Goal: Entertainment & Leisure: Consume media (video, audio)

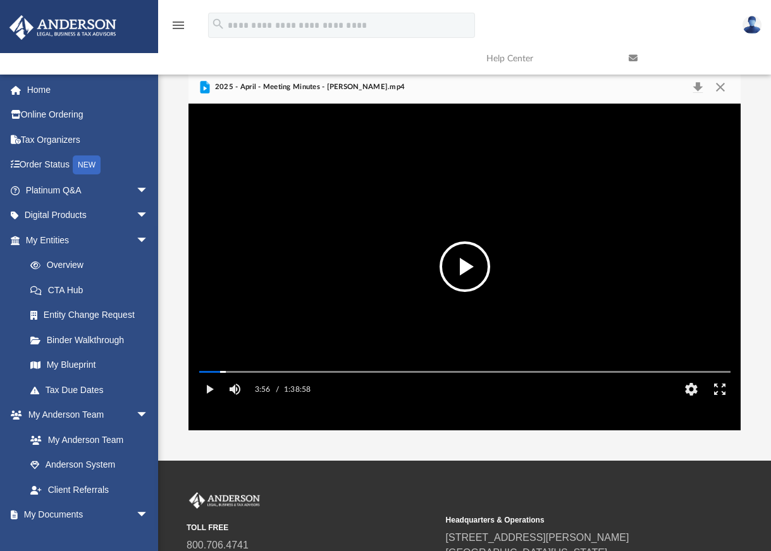
scroll to position [278, 542]
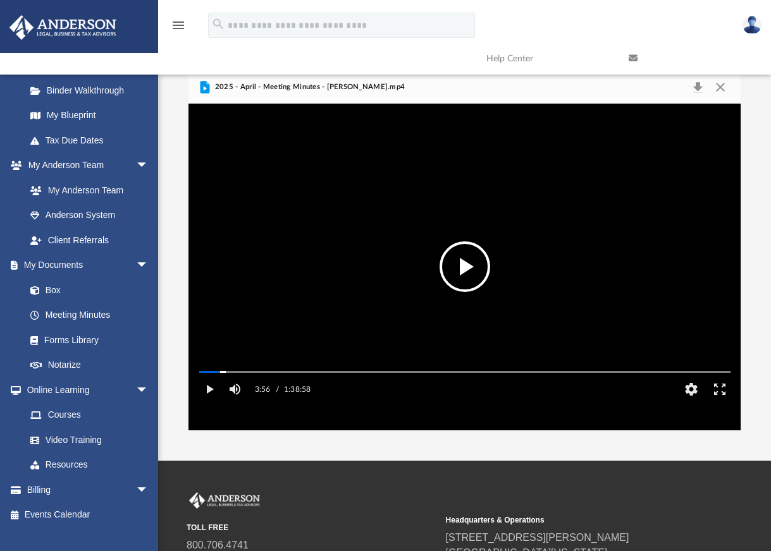
click at [465, 267] on button "File preview" at bounding box center [464, 267] width 51 height 51
click at [208, 402] on button "Pause" at bounding box center [209, 389] width 28 height 25
click at [207, 402] on button "Play" at bounding box center [209, 389] width 28 height 25
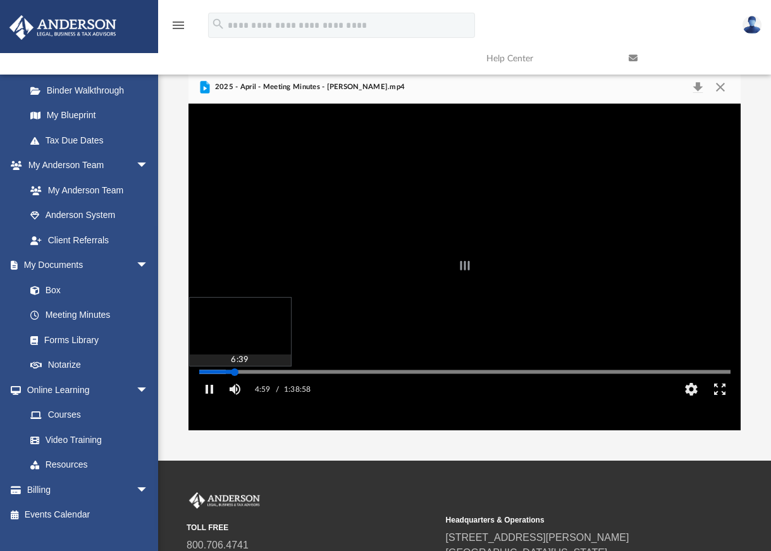
click at [235, 389] on div "Autoplay Disabled Speed Normal Quality Auto Subtitles/CC Off Audio Autoplay Dis…" at bounding box center [463, 267] width 551 height 326
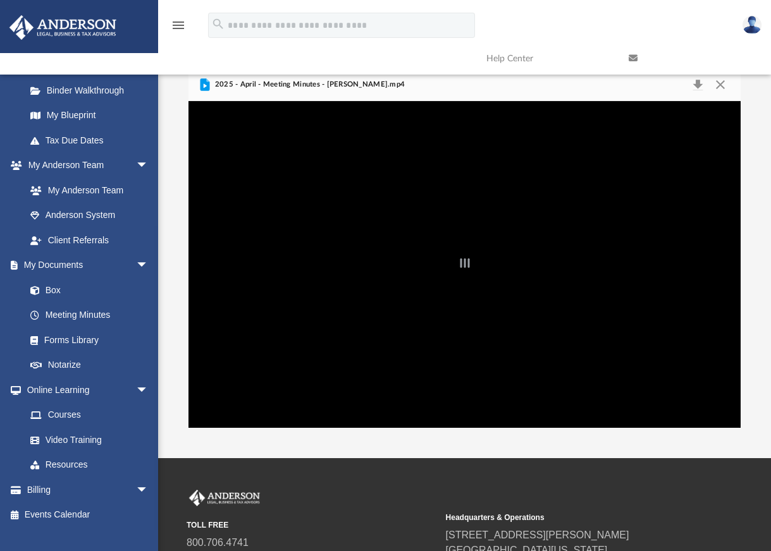
scroll to position [0, 0]
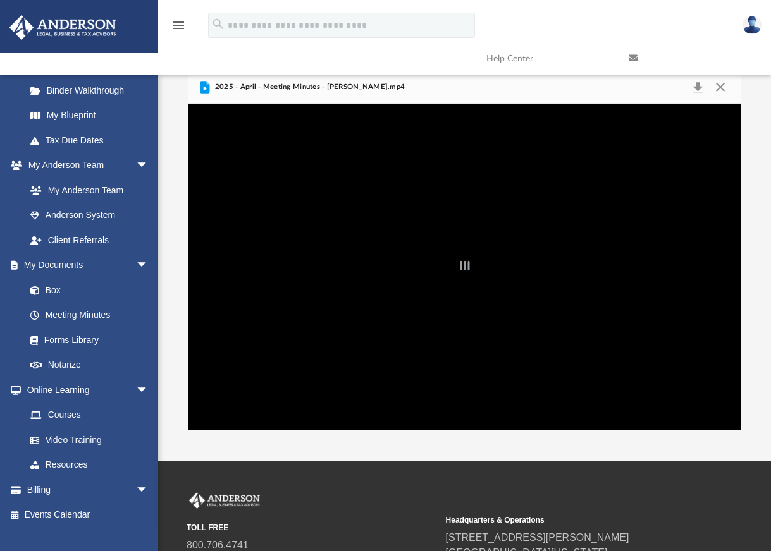
click at [396, 322] on div "File preview" at bounding box center [463, 267] width 551 height 326
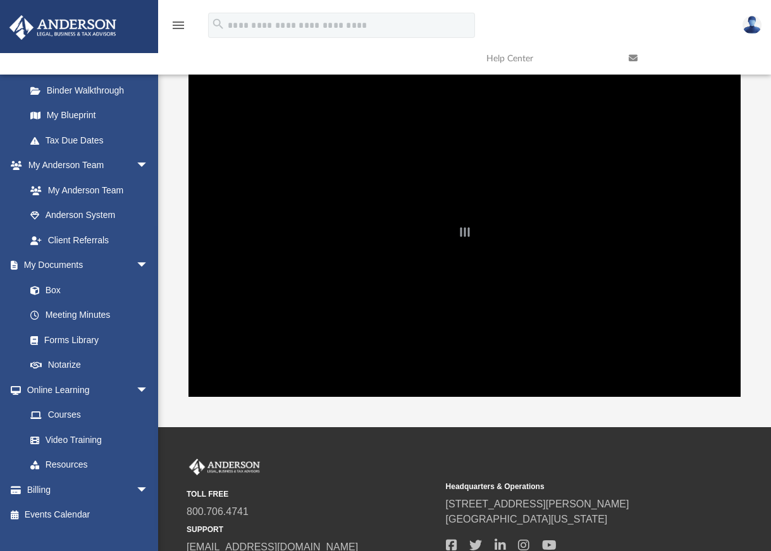
scroll to position [9, 0]
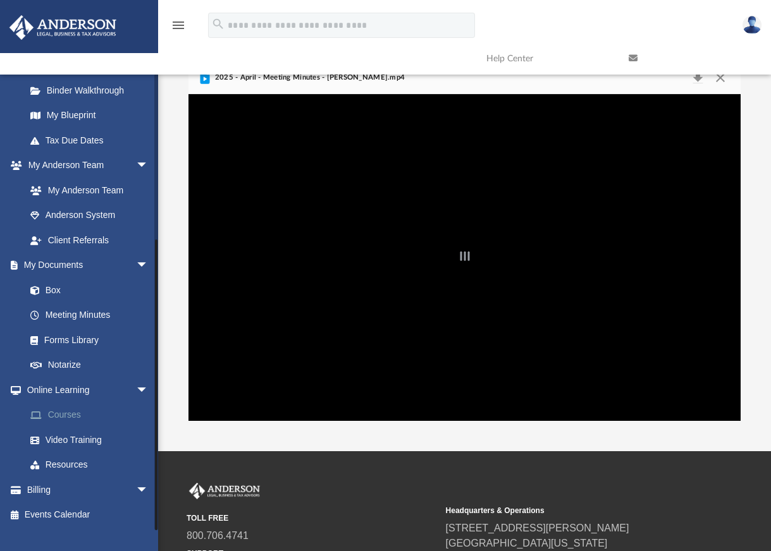
click at [66, 412] on link "Courses" at bounding box center [93, 415] width 150 height 25
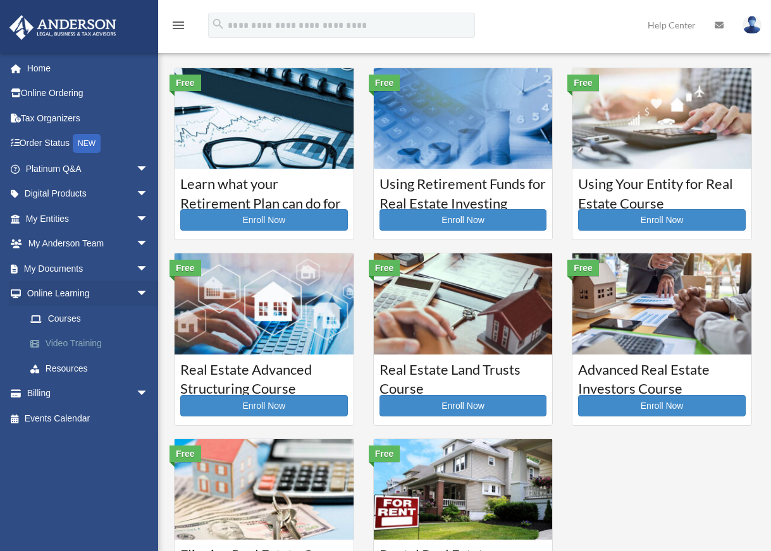
click at [71, 341] on link "Video Training" at bounding box center [93, 343] width 150 height 25
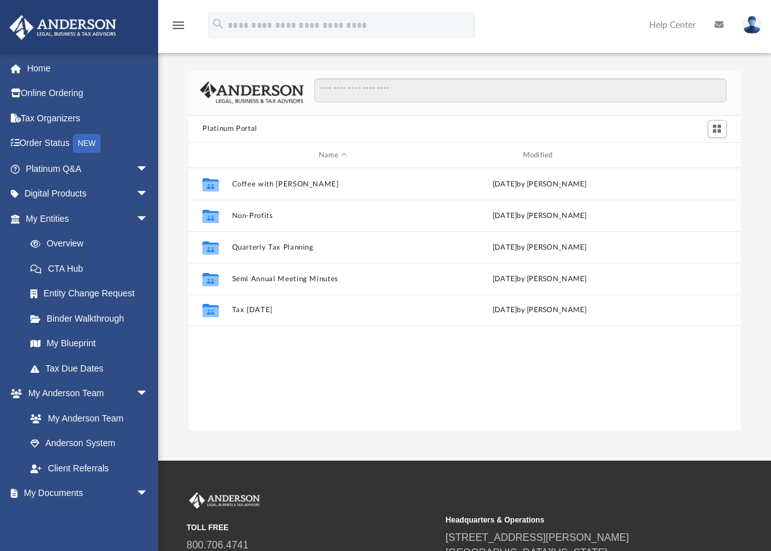
scroll to position [278, 542]
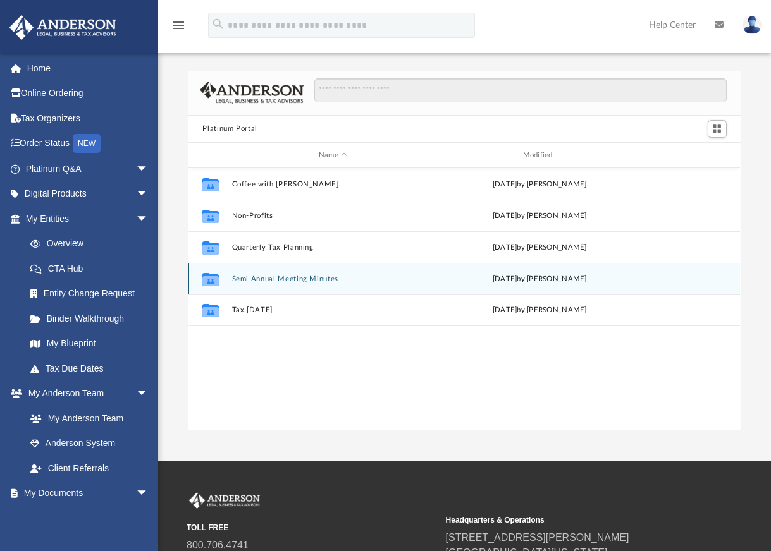
click at [285, 285] on div "Collaborated Folder Semi Annual Meeting Minutes Fri Apr 18 2025 by Matthew Moore" at bounding box center [463, 279] width 551 height 32
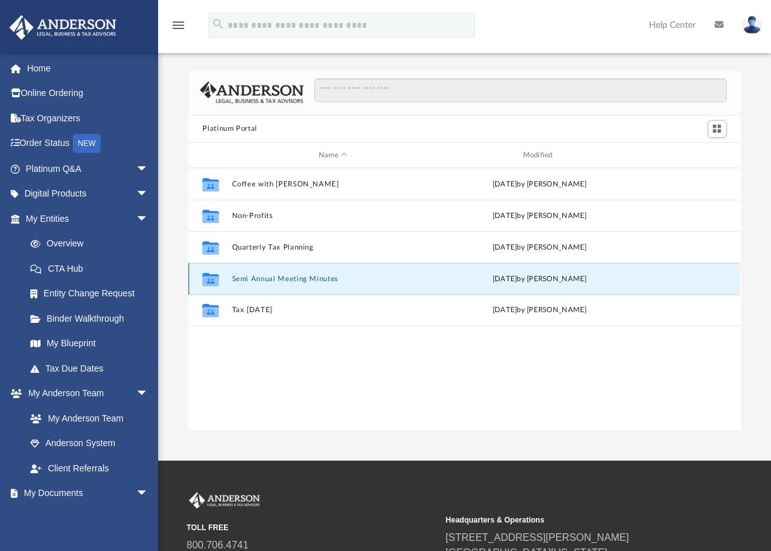
click at [293, 276] on button "Semi Annual Meeting Minutes" at bounding box center [333, 279] width 202 height 8
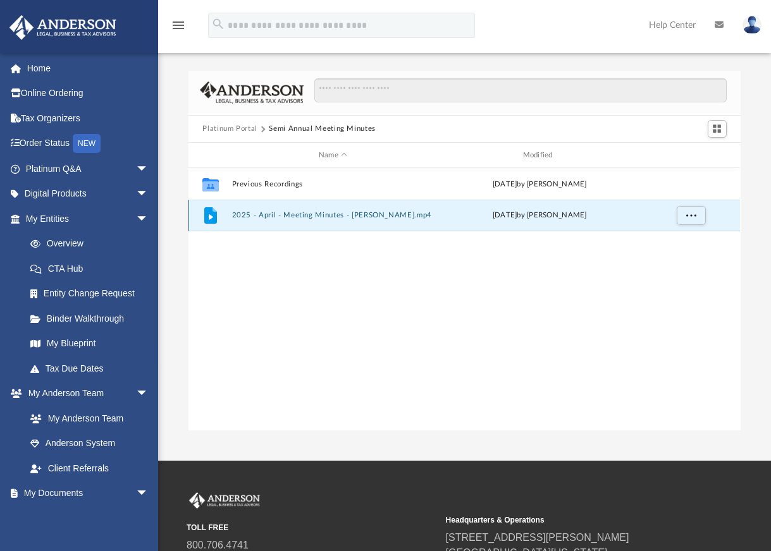
click at [314, 217] on button "2025 - April - Meeting Minutes - [PERSON_NAME].mp4" at bounding box center [333, 216] width 202 height 8
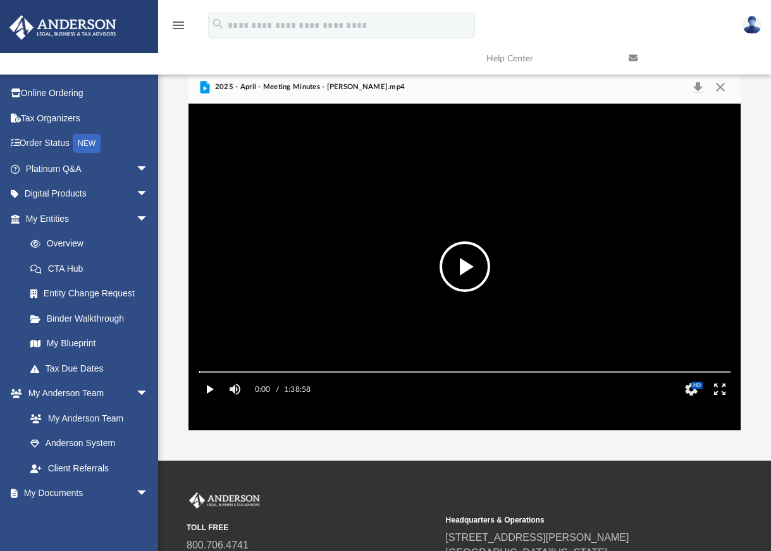
click at [205, 402] on button "Play" at bounding box center [209, 389] width 28 height 25
click at [237, 389] on div "Autoplay Disabled Speed Normal Quality Auto Subtitles/CC Off Audio Autoplay Dis…" at bounding box center [463, 267] width 551 height 326
click at [230, 389] on div "Autoplay Disabled Speed Normal Quality Auto Subtitles/CC Off Audio Autoplay Dis…" at bounding box center [463, 267] width 551 height 326
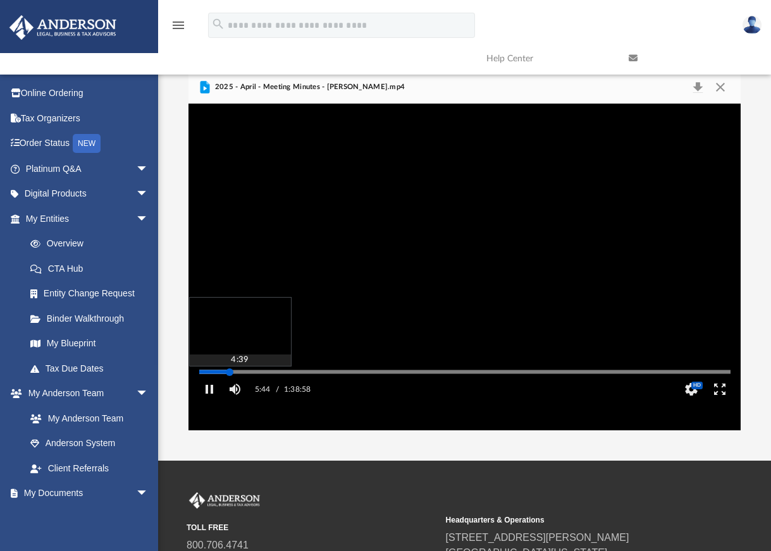
click at [224, 391] on div "Autoplay Disabled Speed Normal Quality Auto Subtitles/CC Off Audio Autoplay Dis…" at bounding box center [463, 267] width 551 height 326
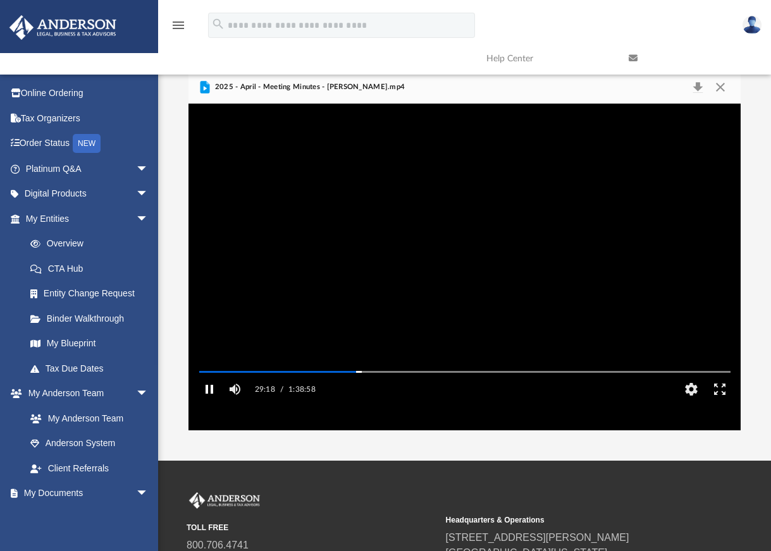
click at [212, 402] on button "Pause" at bounding box center [209, 389] width 28 height 25
